Goal: Browse casually: Explore the website without a specific task or goal

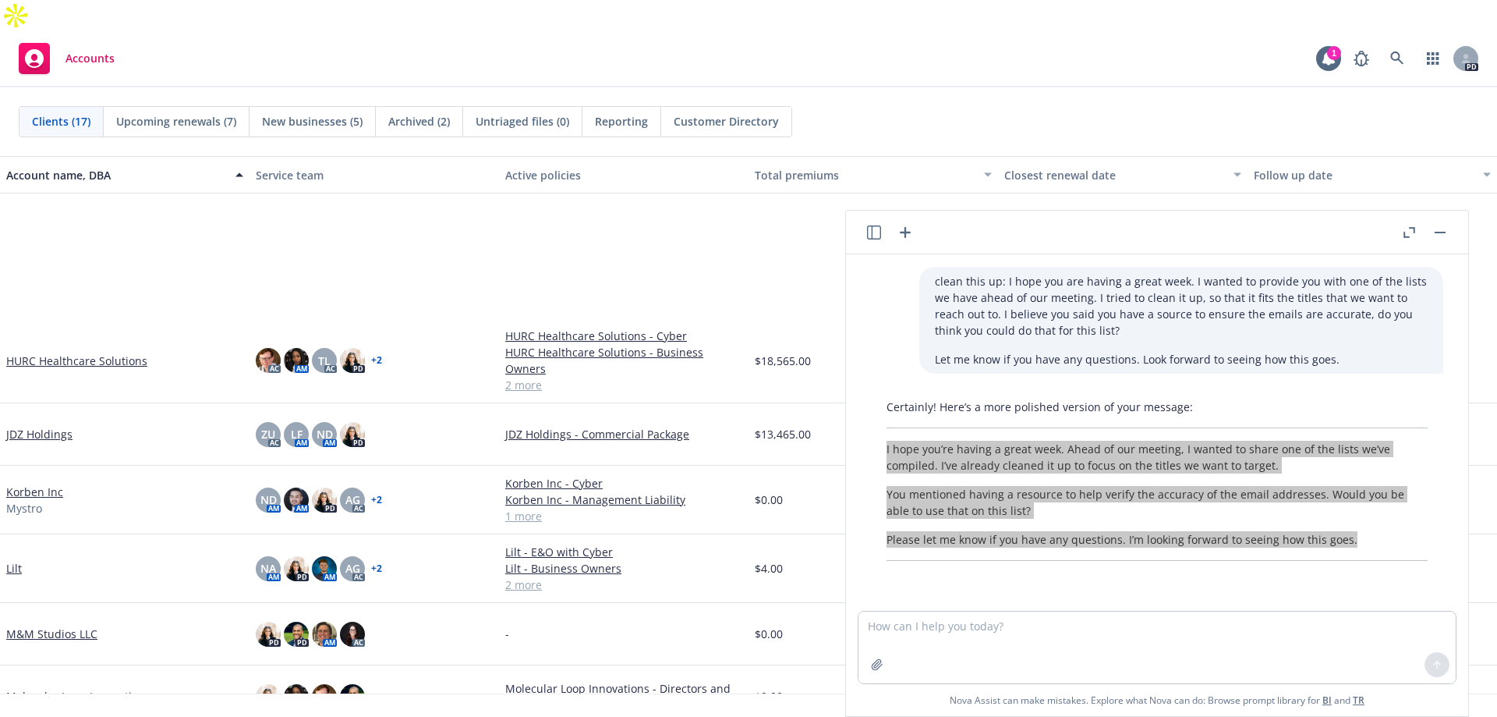
scroll to position [234, 0]
